Goal: Navigation & Orientation: Go to known website

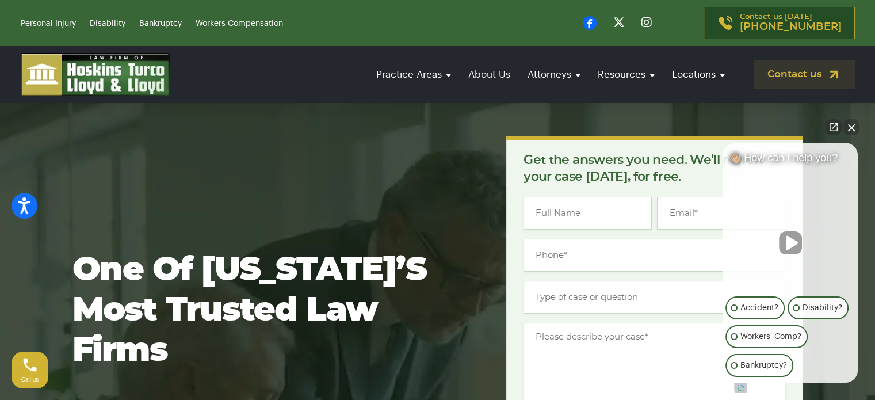
click at [852, 125] on button "Close Intaker Chat Widget" at bounding box center [852, 127] width 16 height 16
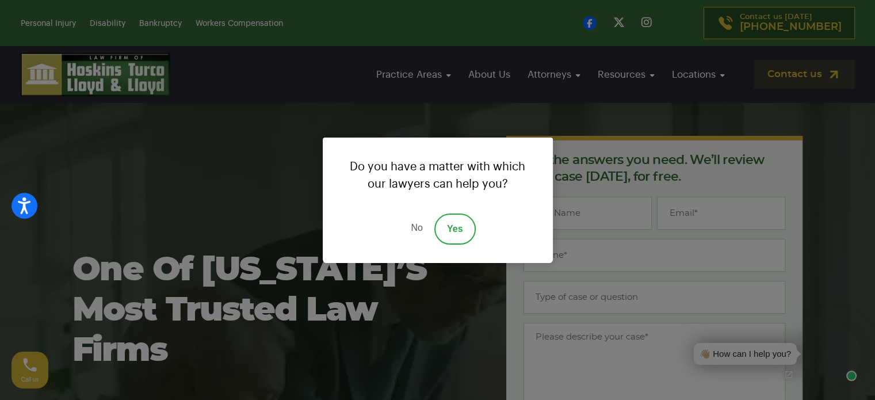
click at [463, 230] on link "Yes" at bounding box center [454, 228] width 41 height 31
